Goal: Task Accomplishment & Management: Manage account settings

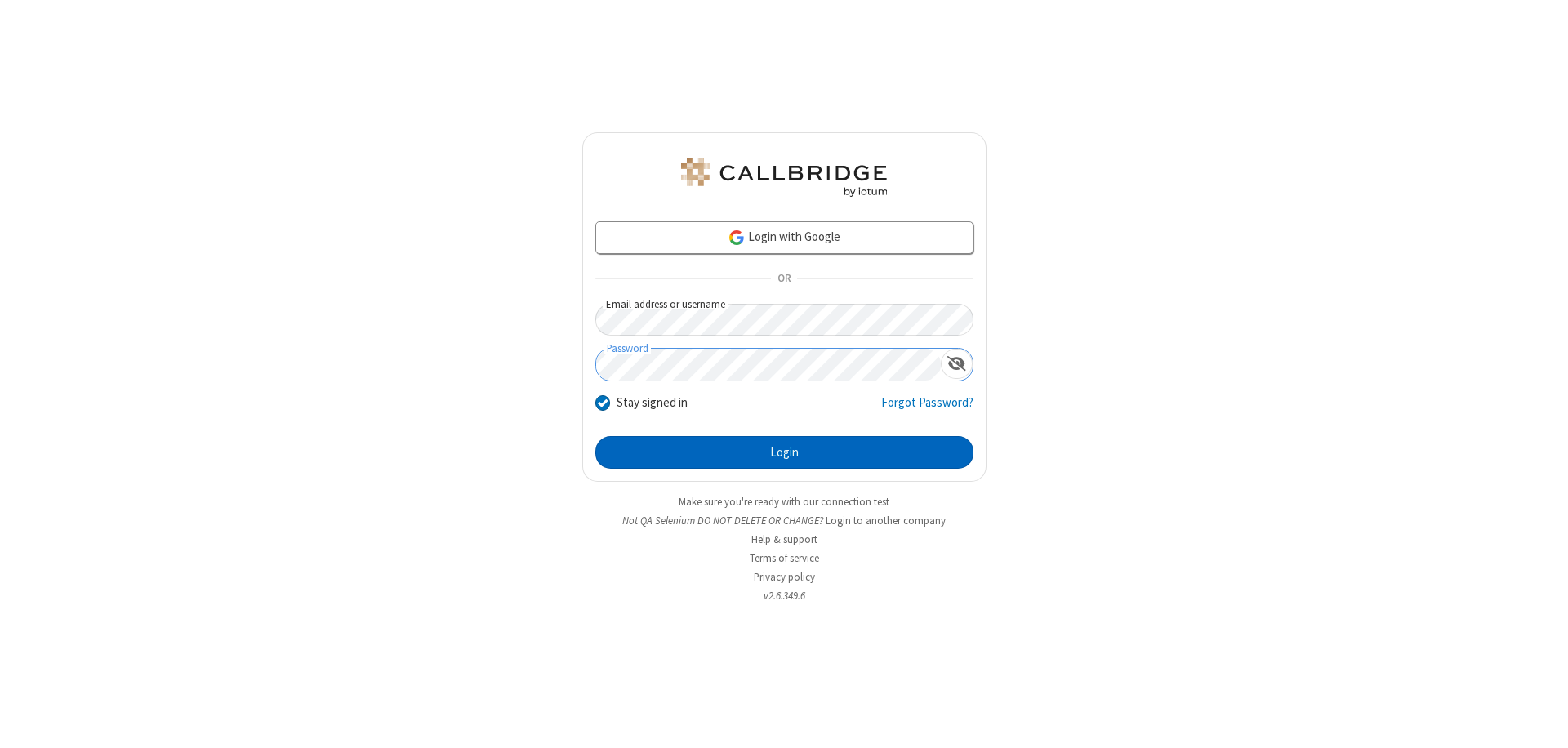
click at [784, 452] on button "Login" at bounding box center [784, 452] width 378 height 33
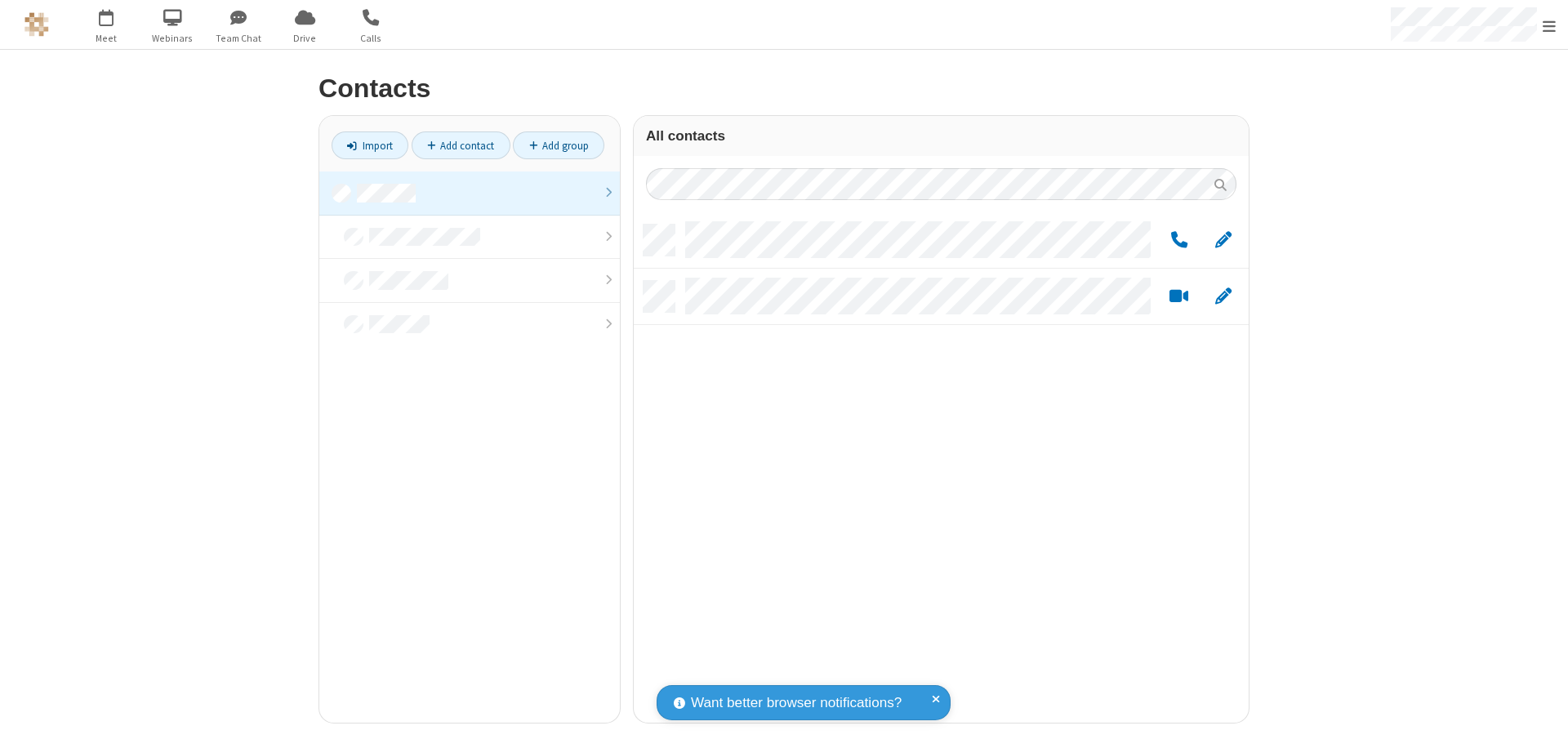
click at [470, 193] on link at bounding box center [469, 193] width 300 height 44
click at [559, 145] on link "Add group" at bounding box center [558, 145] width 92 height 28
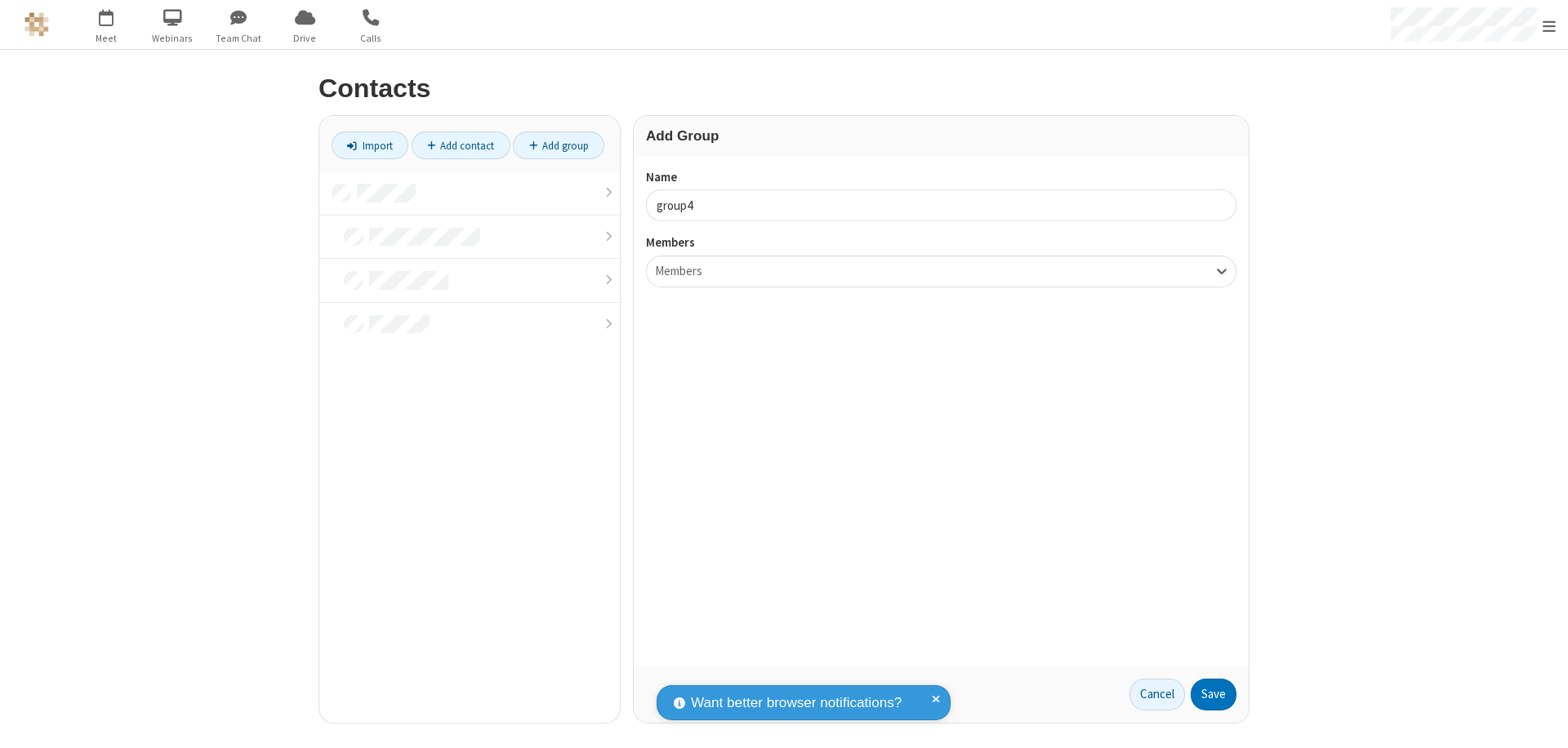
type input "group4"
type input "name20"
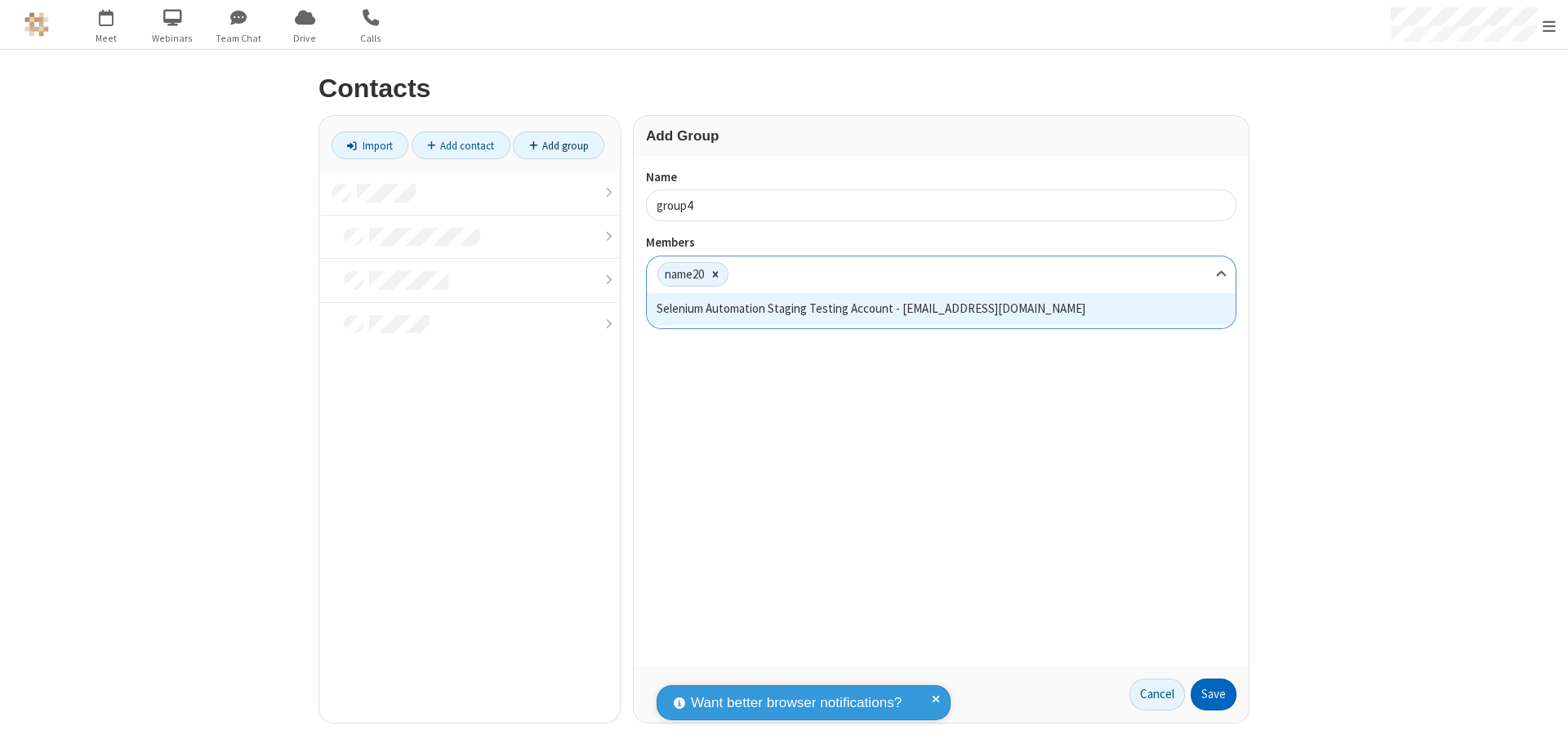
click at [1214, 693] on button "Save" at bounding box center [1213, 695] width 45 height 33
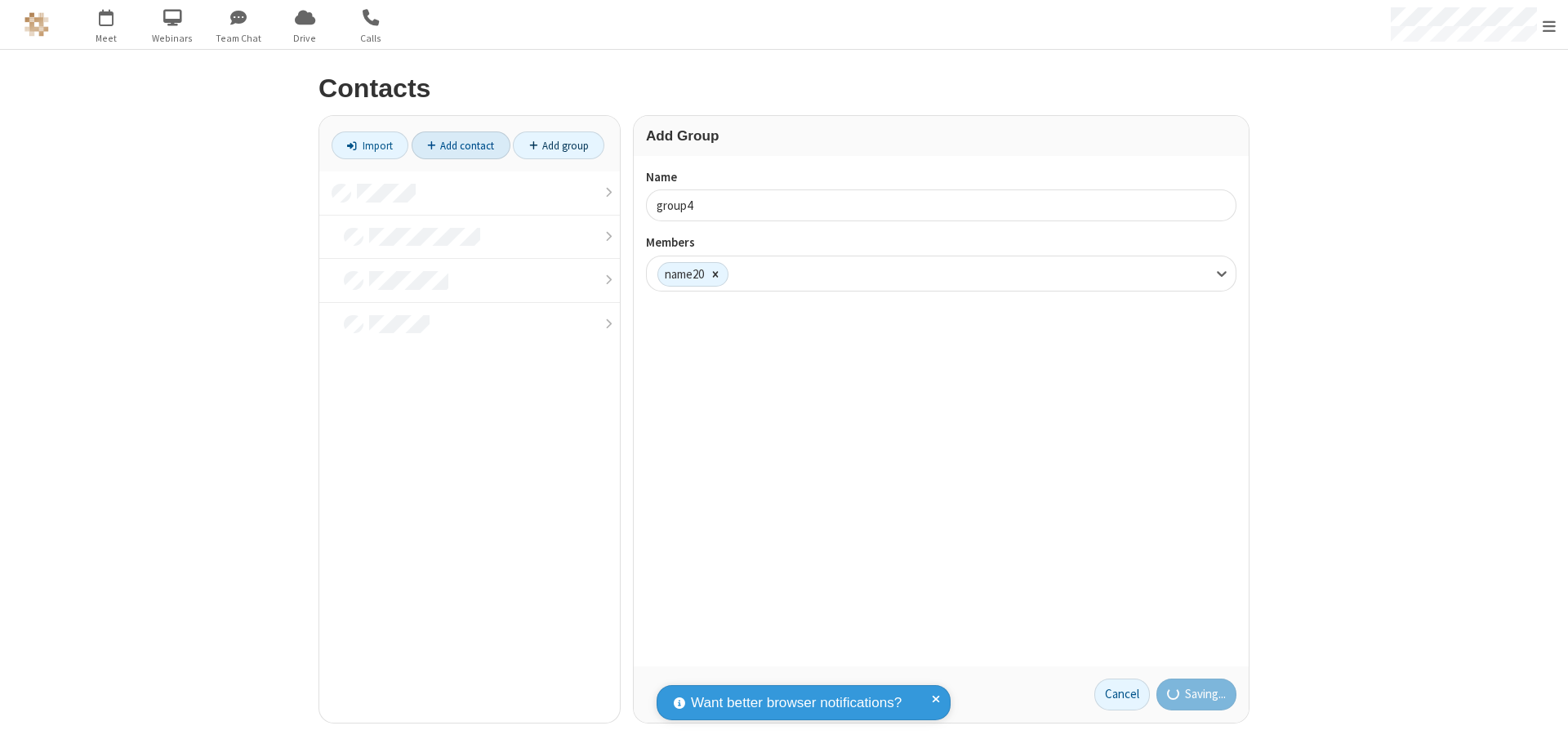
click at [461, 145] on link "Add contact" at bounding box center [461, 145] width 99 height 28
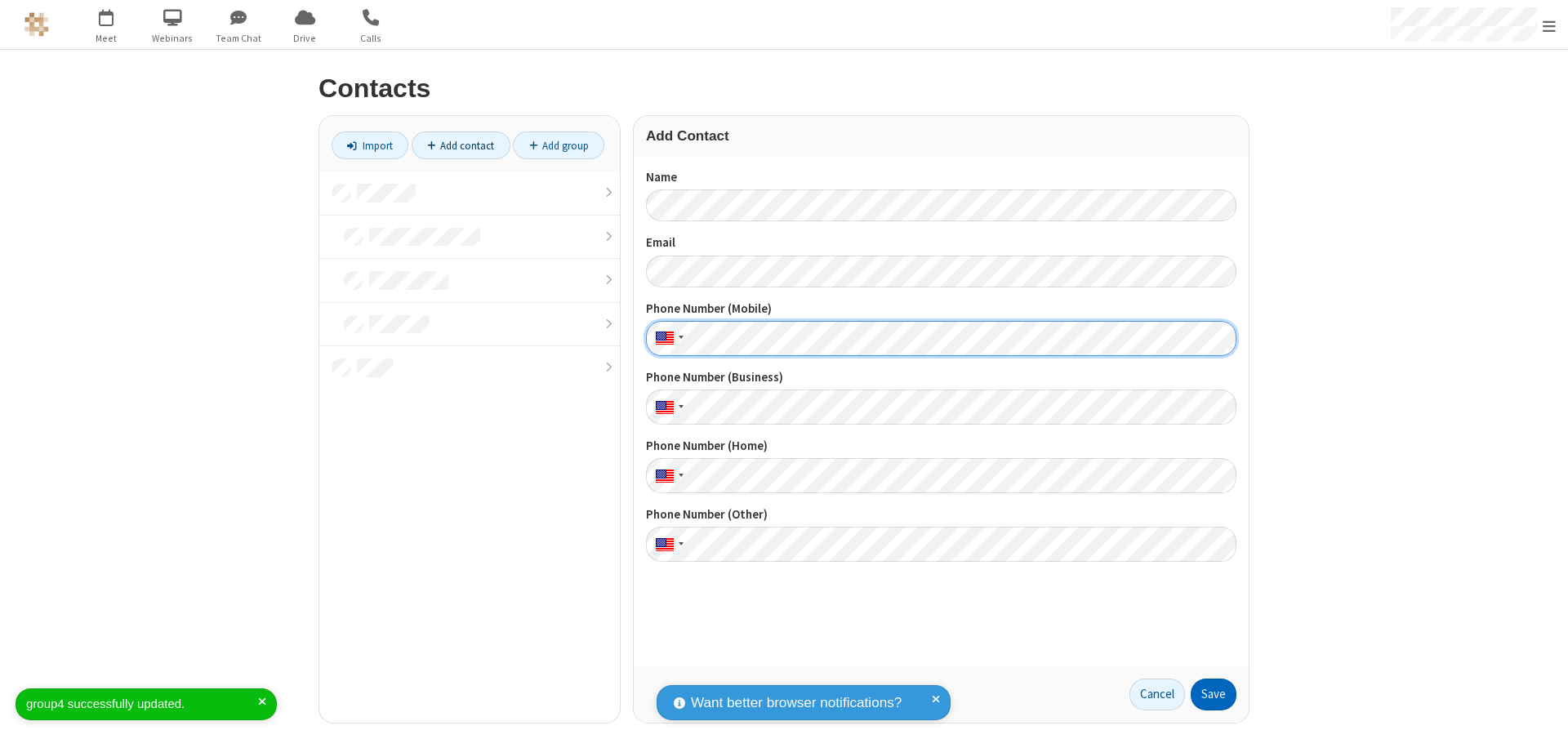
click at [1214, 693] on button "Save" at bounding box center [1213, 695] width 45 height 33
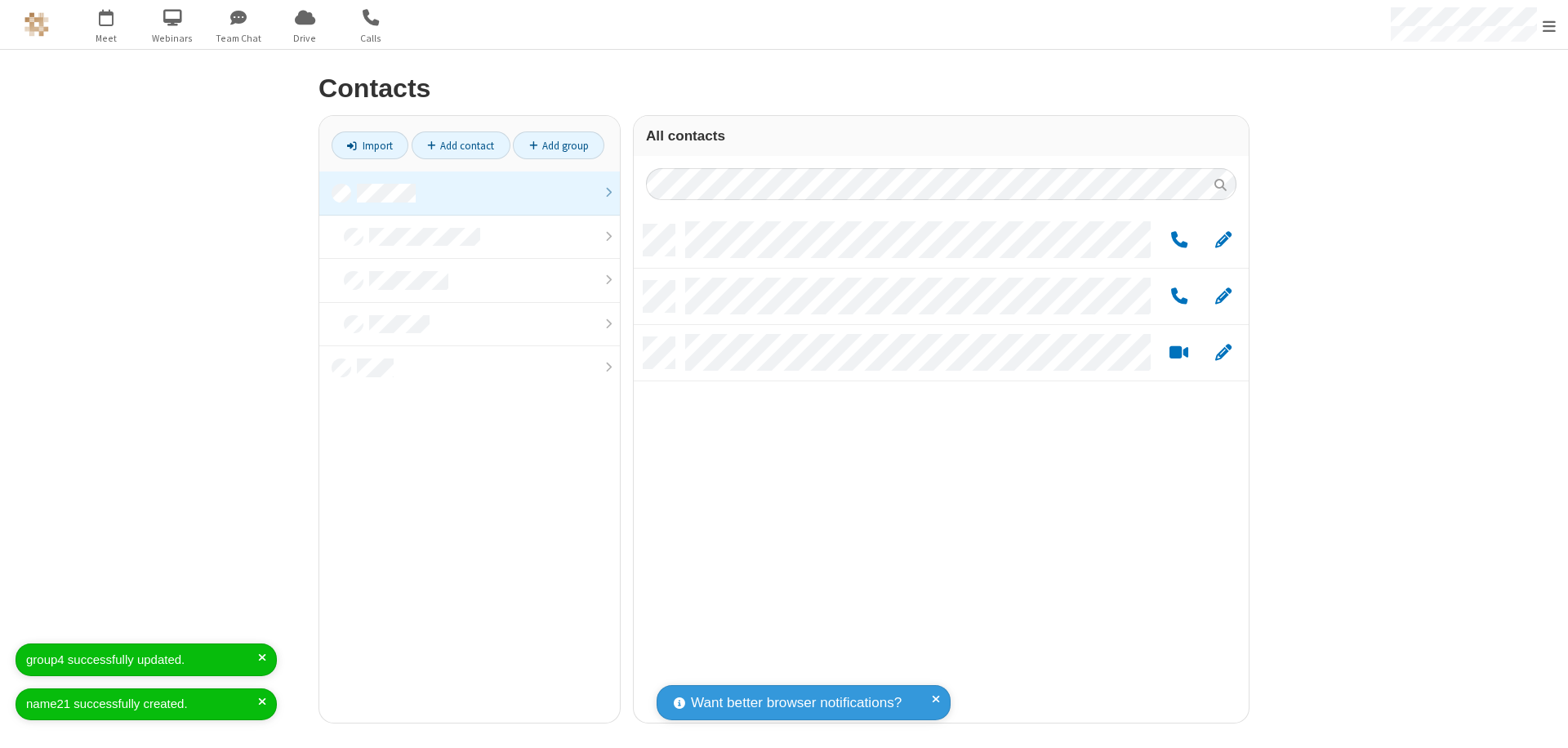
scroll to position [498, 603]
